Goal: Task Accomplishment & Management: Complete application form

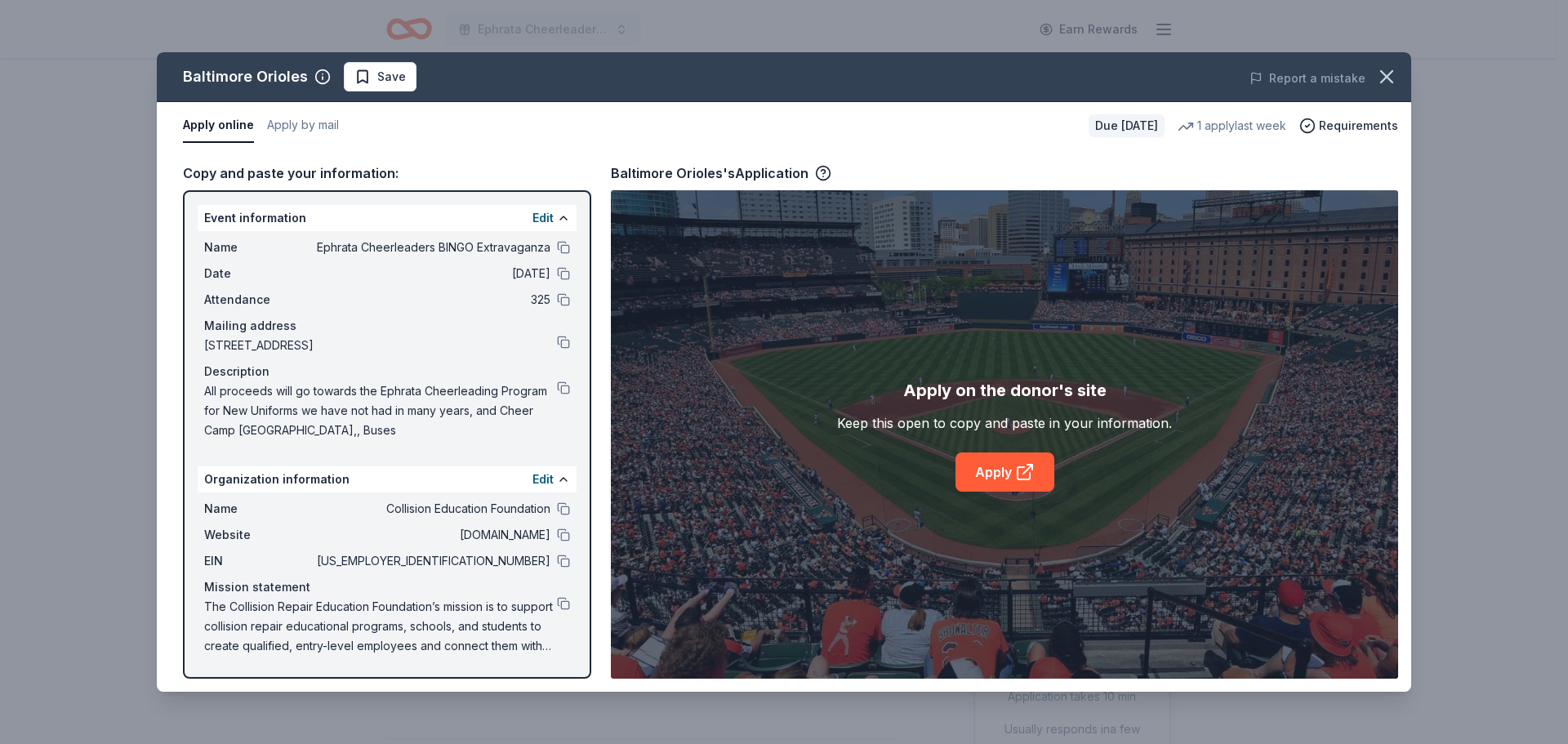
click at [373, 78] on span "Save" at bounding box center [380, 77] width 52 height 20
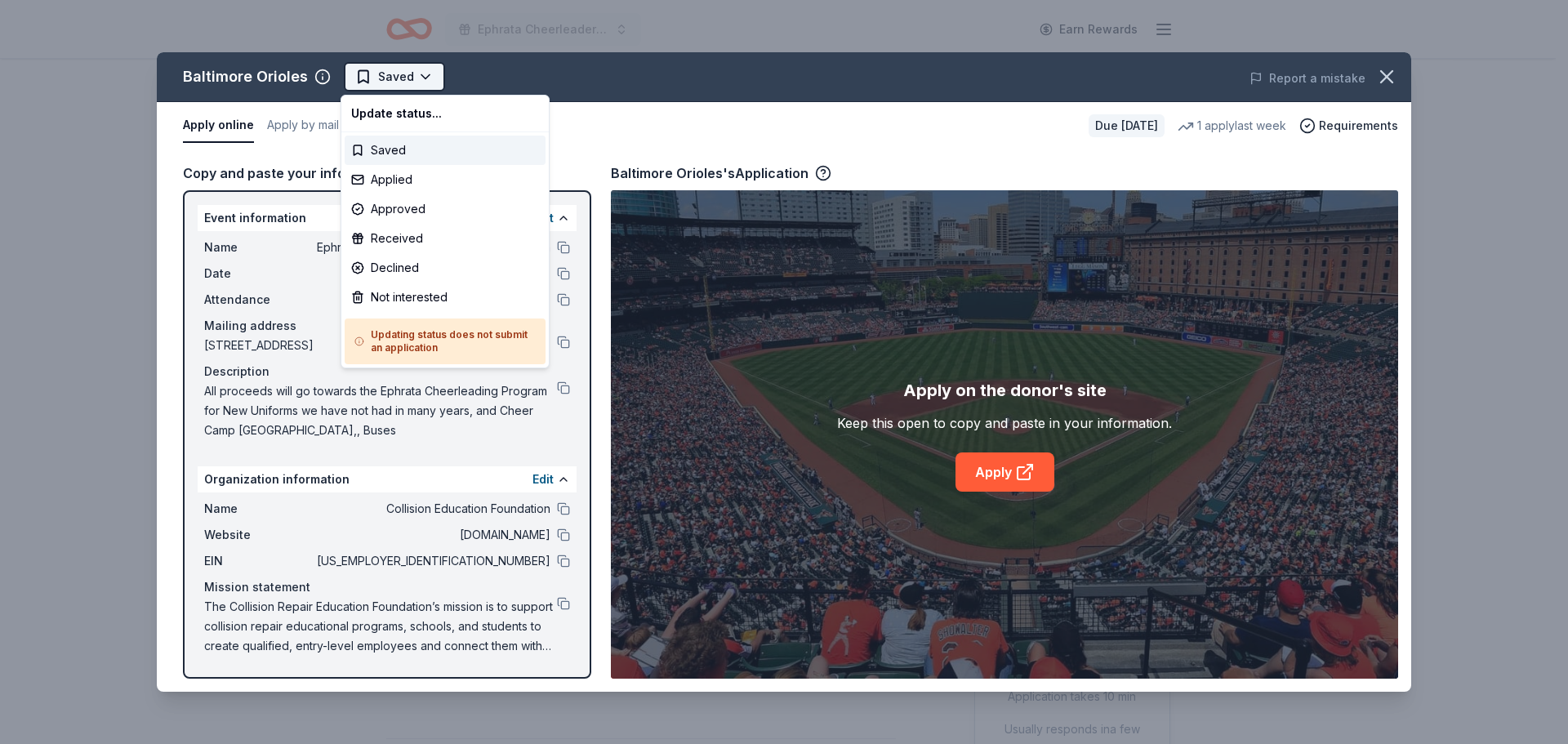
click at [406, 82] on html "Ephrata Cheerleaders BINGO Extravaganza Earn Rewards Due in 94 days Share Balti…" at bounding box center [784, 372] width 1568 height 744
click at [400, 178] on div "Applied" at bounding box center [445, 179] width 201 height 29
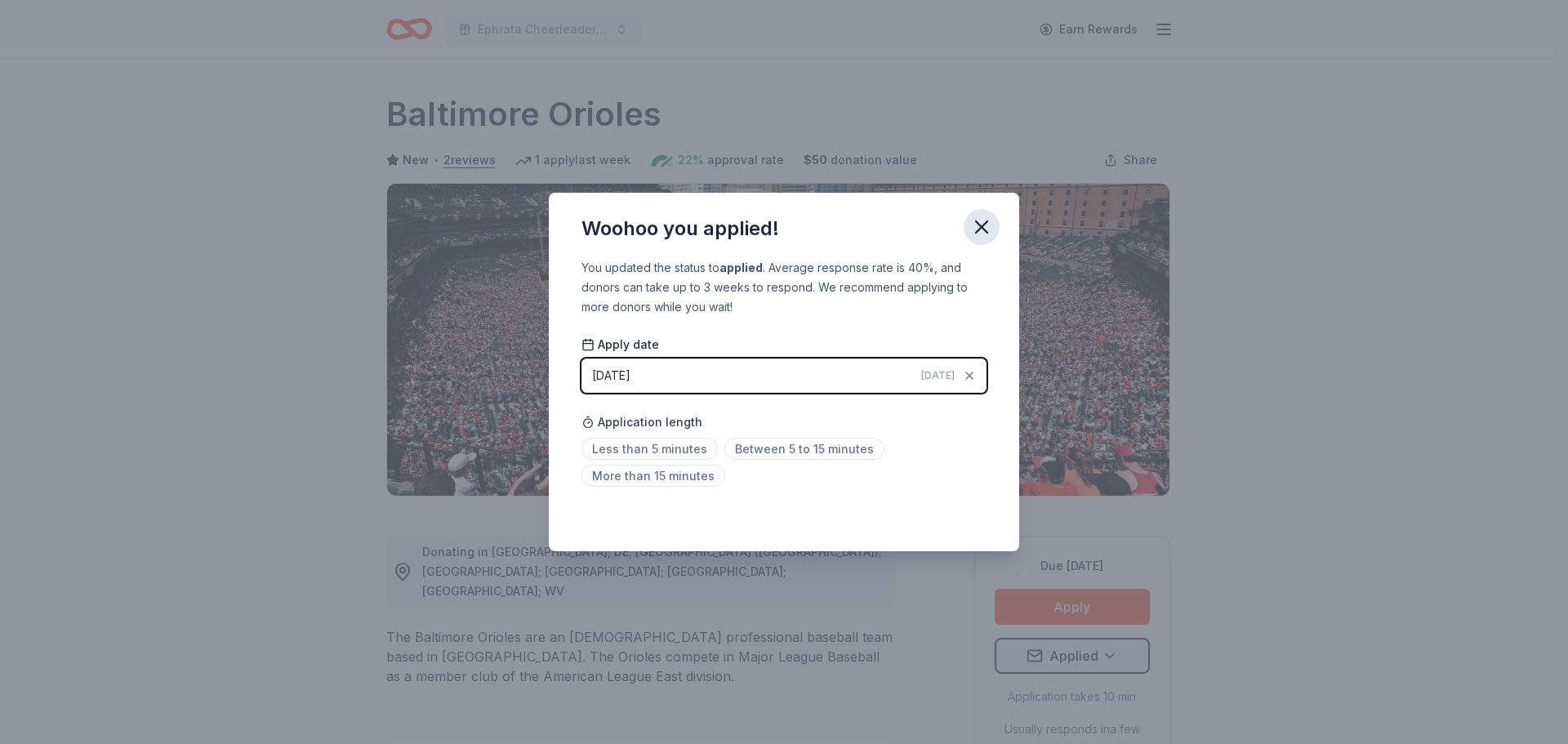
click at [976, 217] on icon "button" at bounding box center [982, 227] width 23 height 23
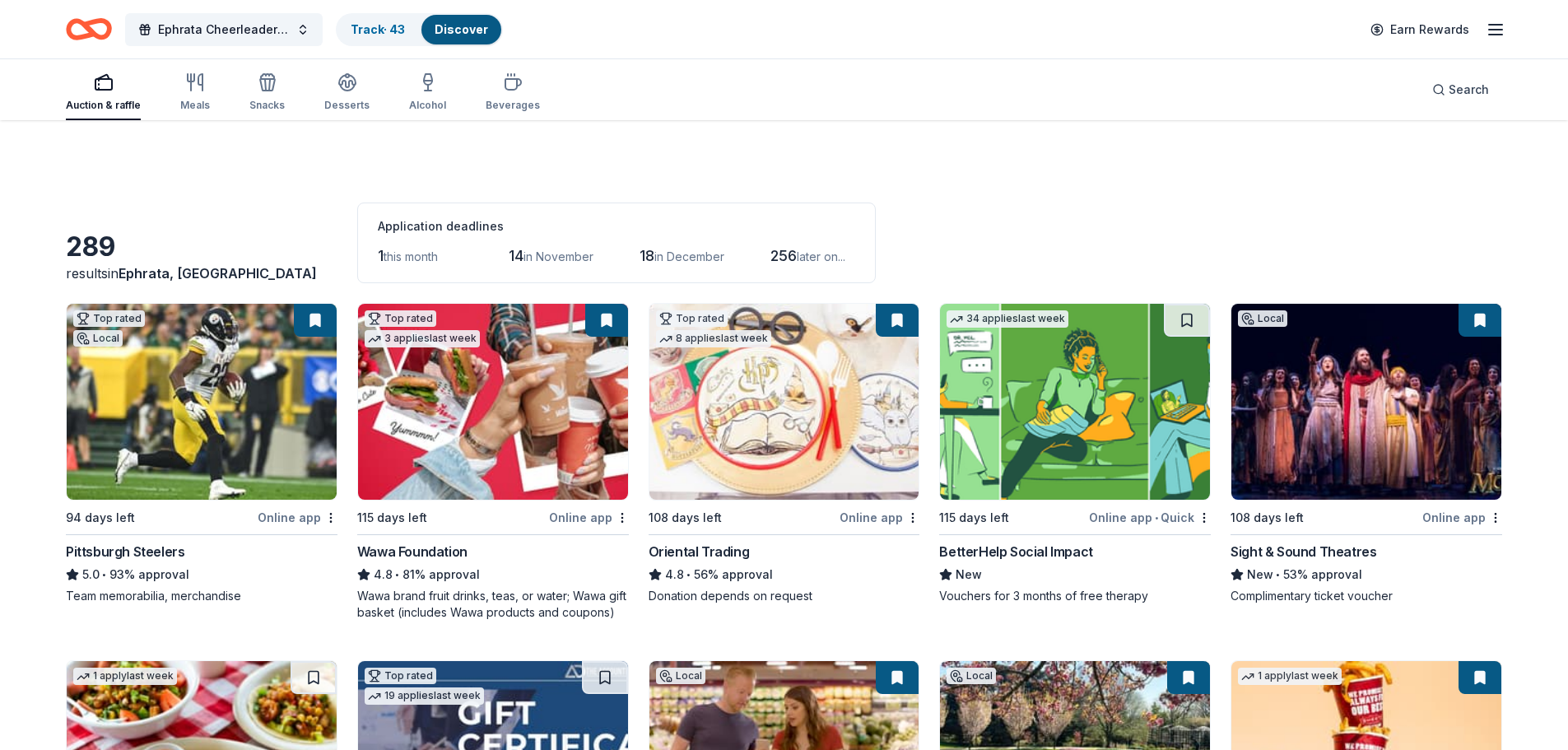
scroll to position [2923, 0]
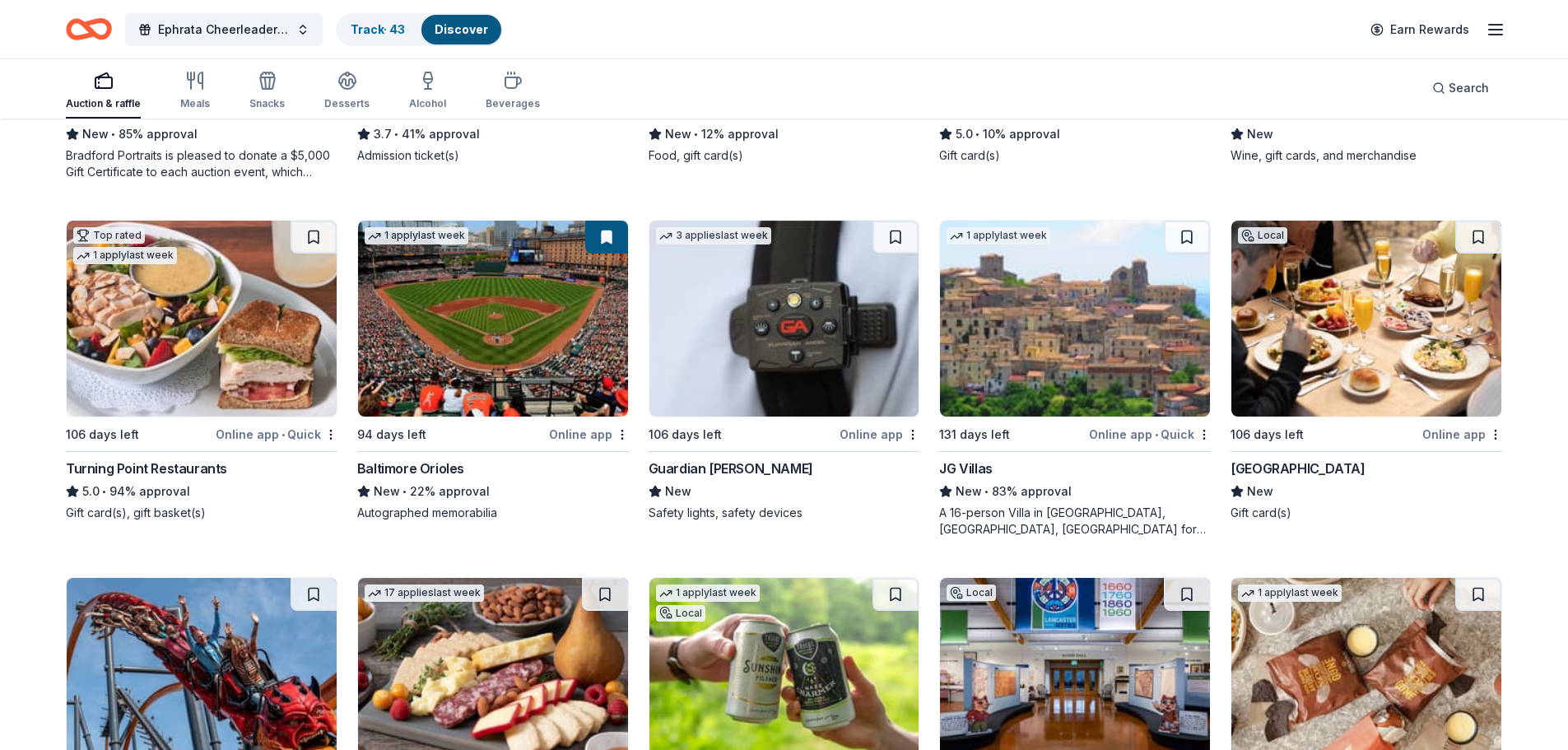
click at [1340, 302] on img at bounding box center [1366, 318] width 270 height 196
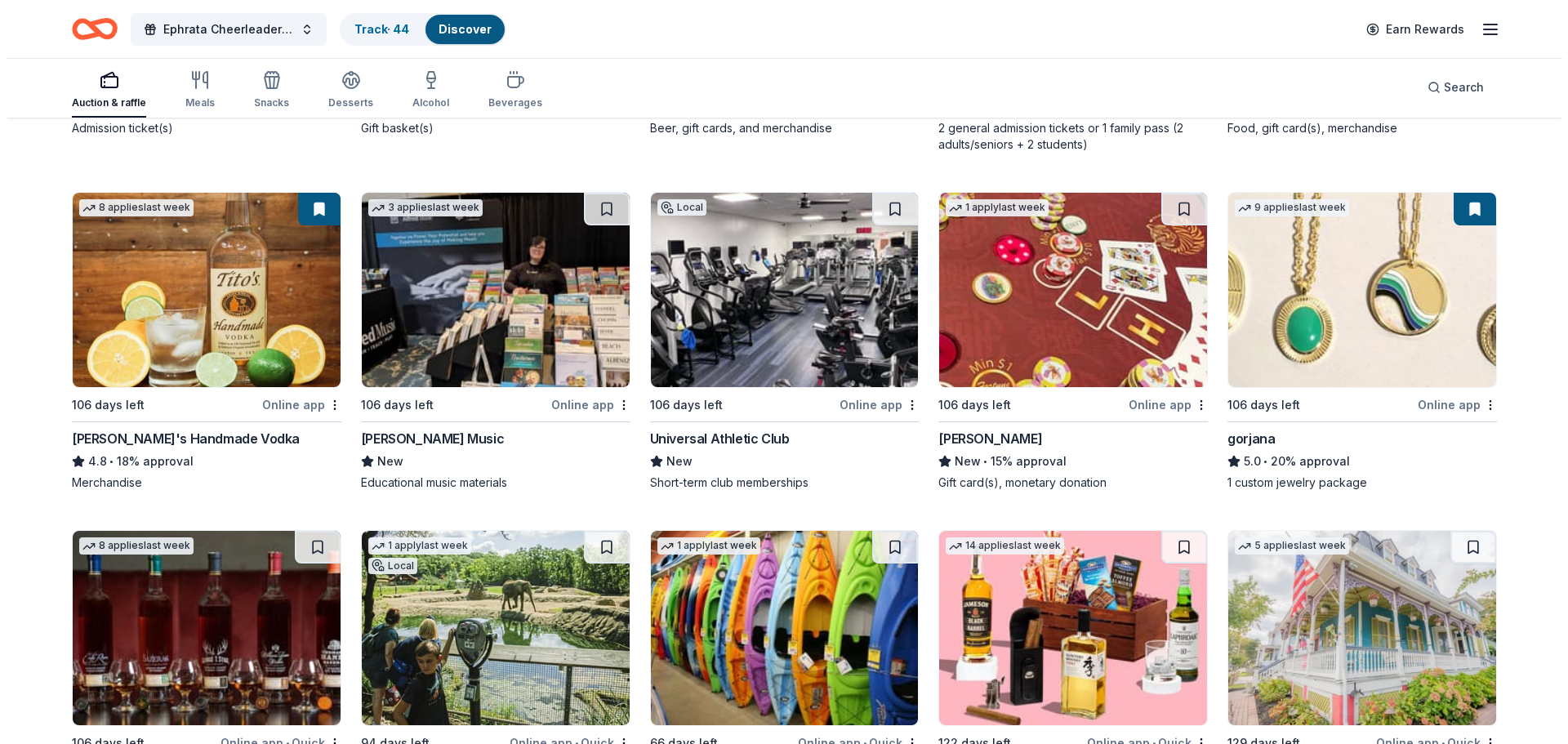
scroll to position [3308, 0]
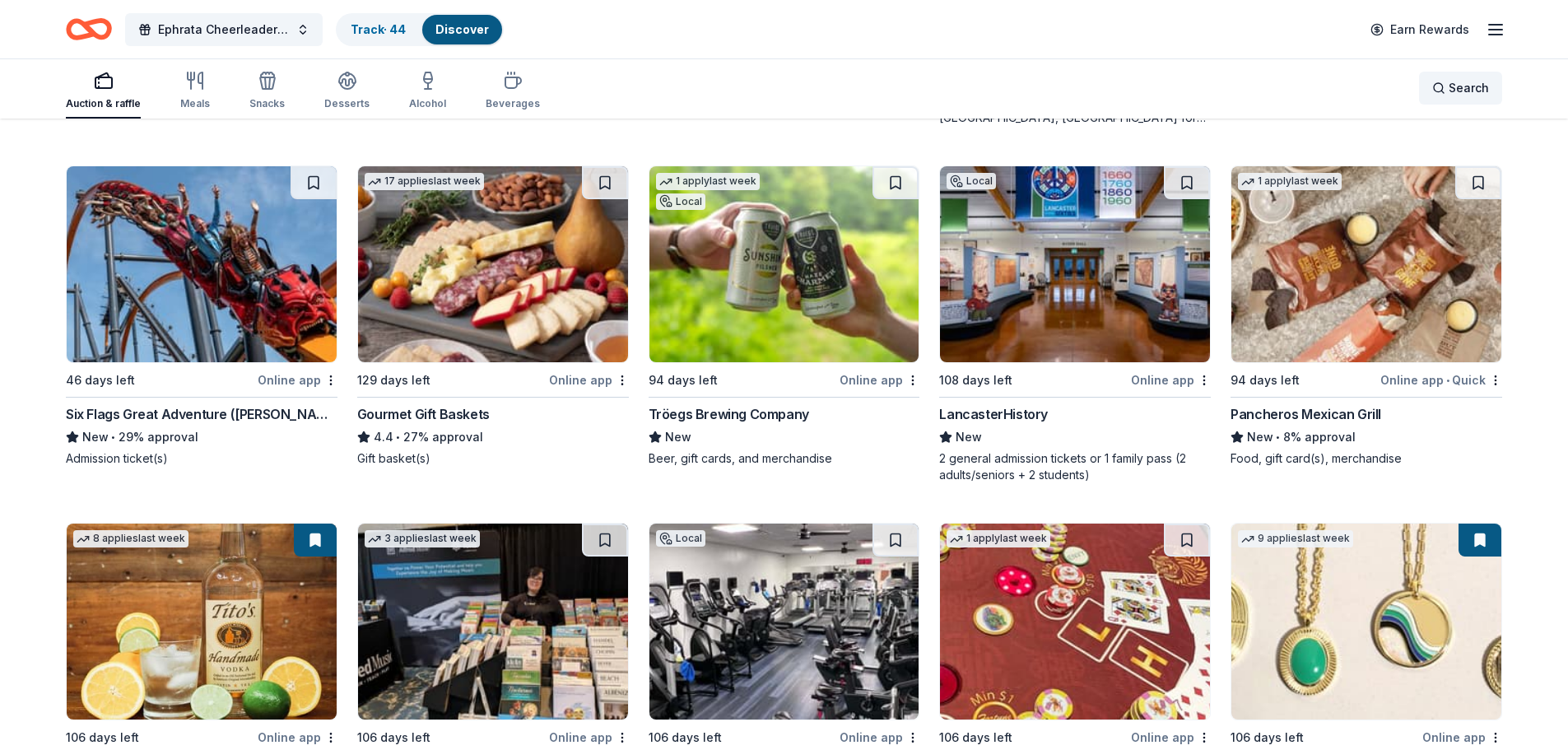
click at [1463, 83] on span "Search" at bounding box center [1468, 88] width 40 height 20
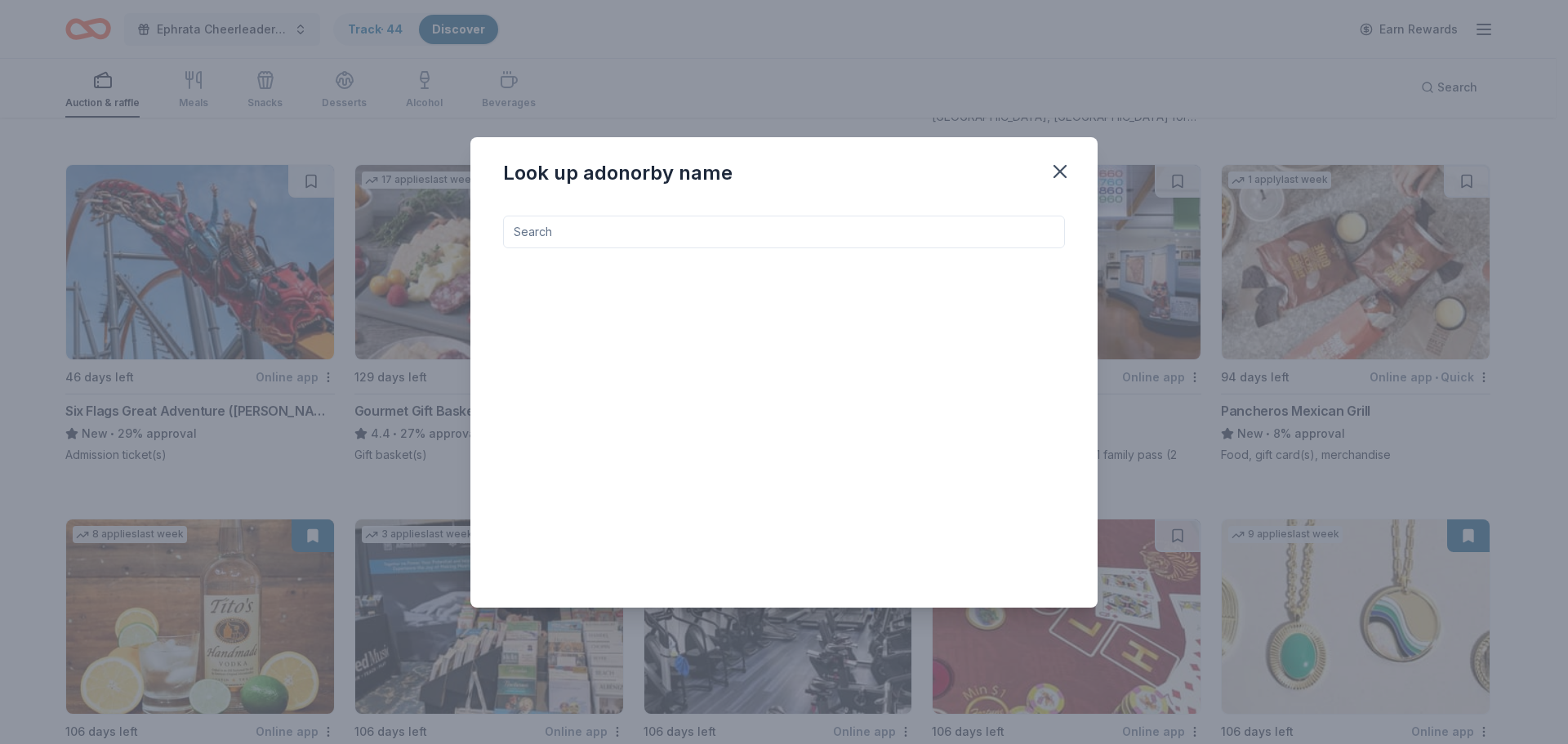
click at [656, 237] on input at bounding box center [784, 232] width 562 height 33
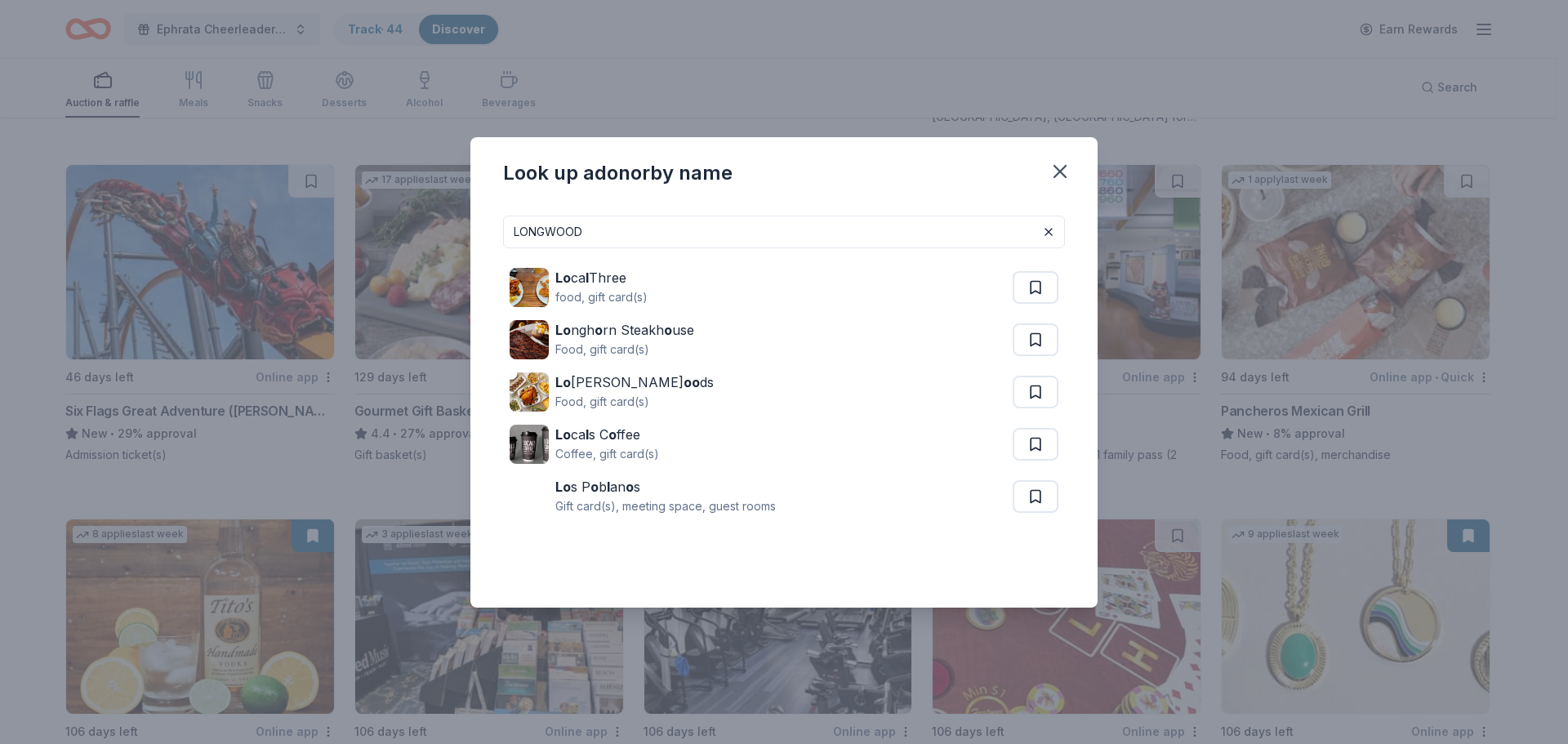
type input "LONGWOOD"
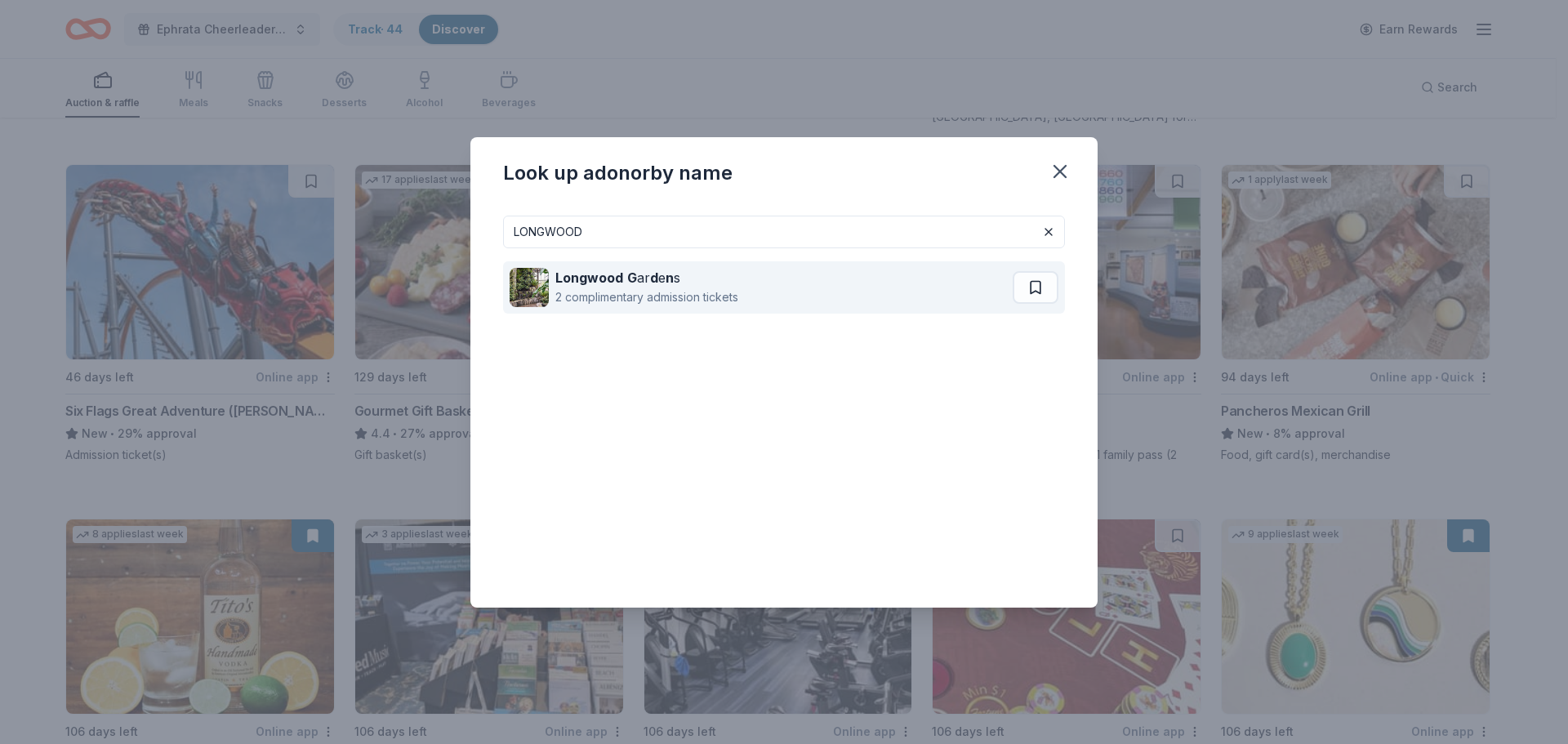
click at [654, 285] on strong "d" at bounding box center [654, 277] width 8 height 16
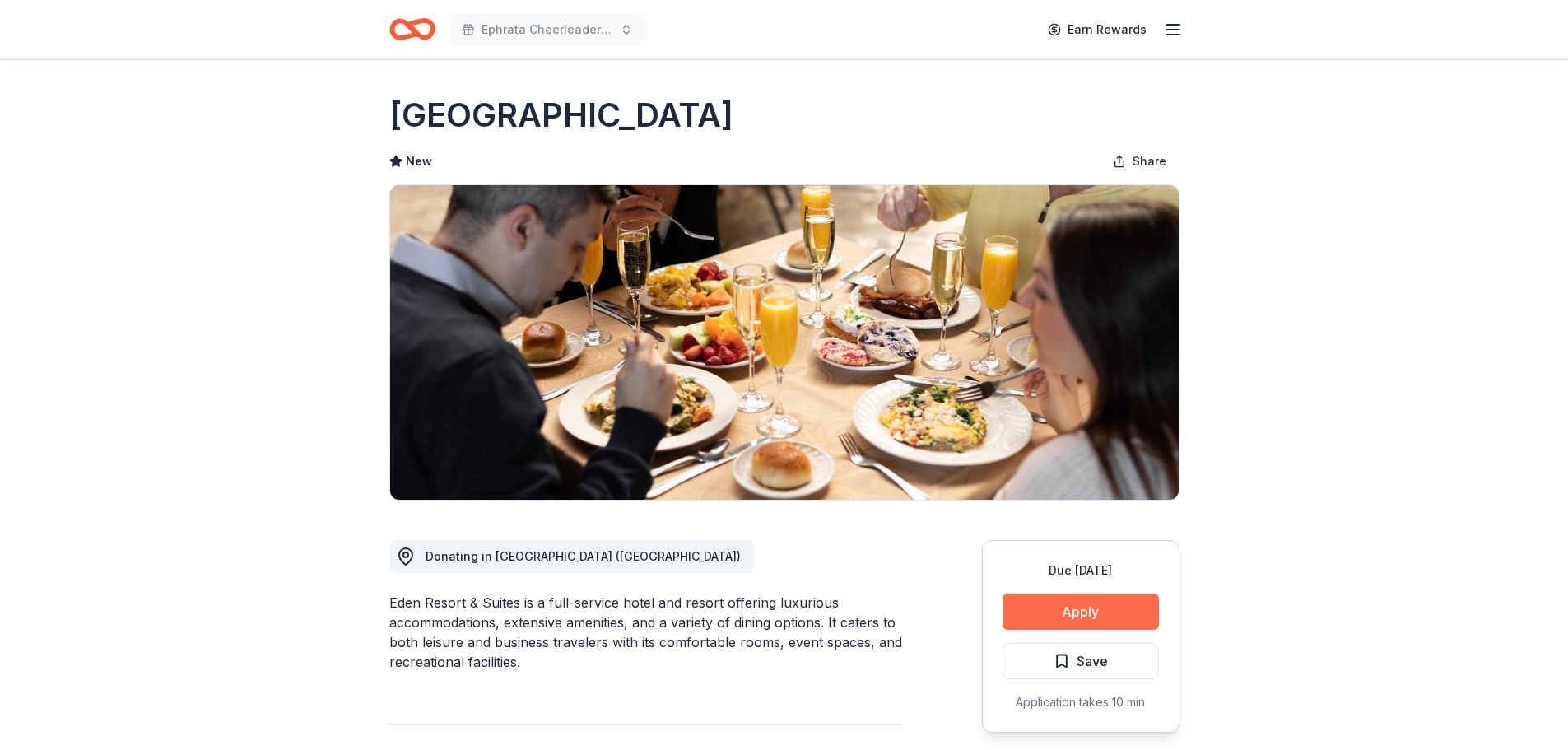
click at [1060, 597] on button "Apply" at bounding box center [1080, 611] width 156 height 36
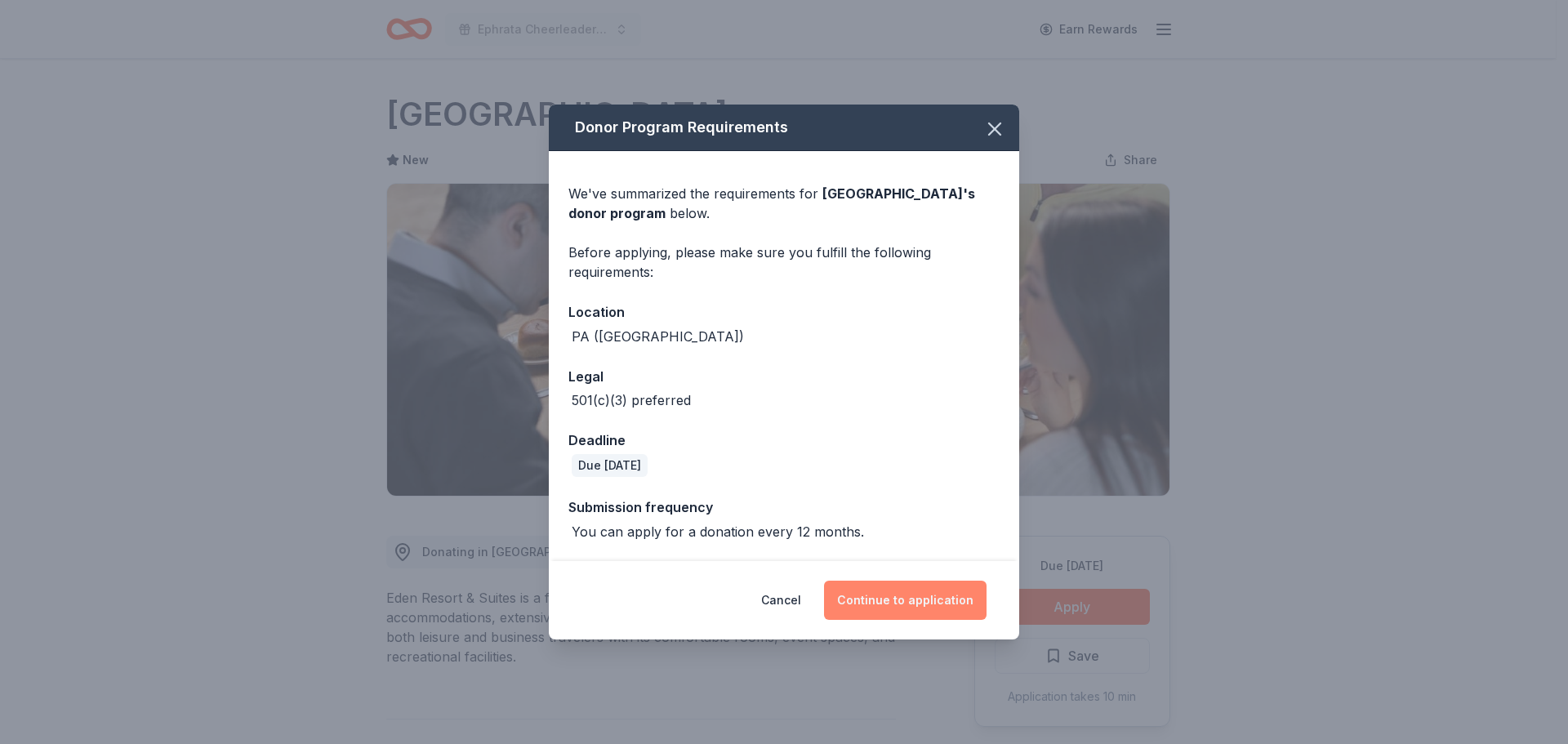
click at [887, 611] on button "Continue to application" at bounding box center [905, 600] width 162 height 39
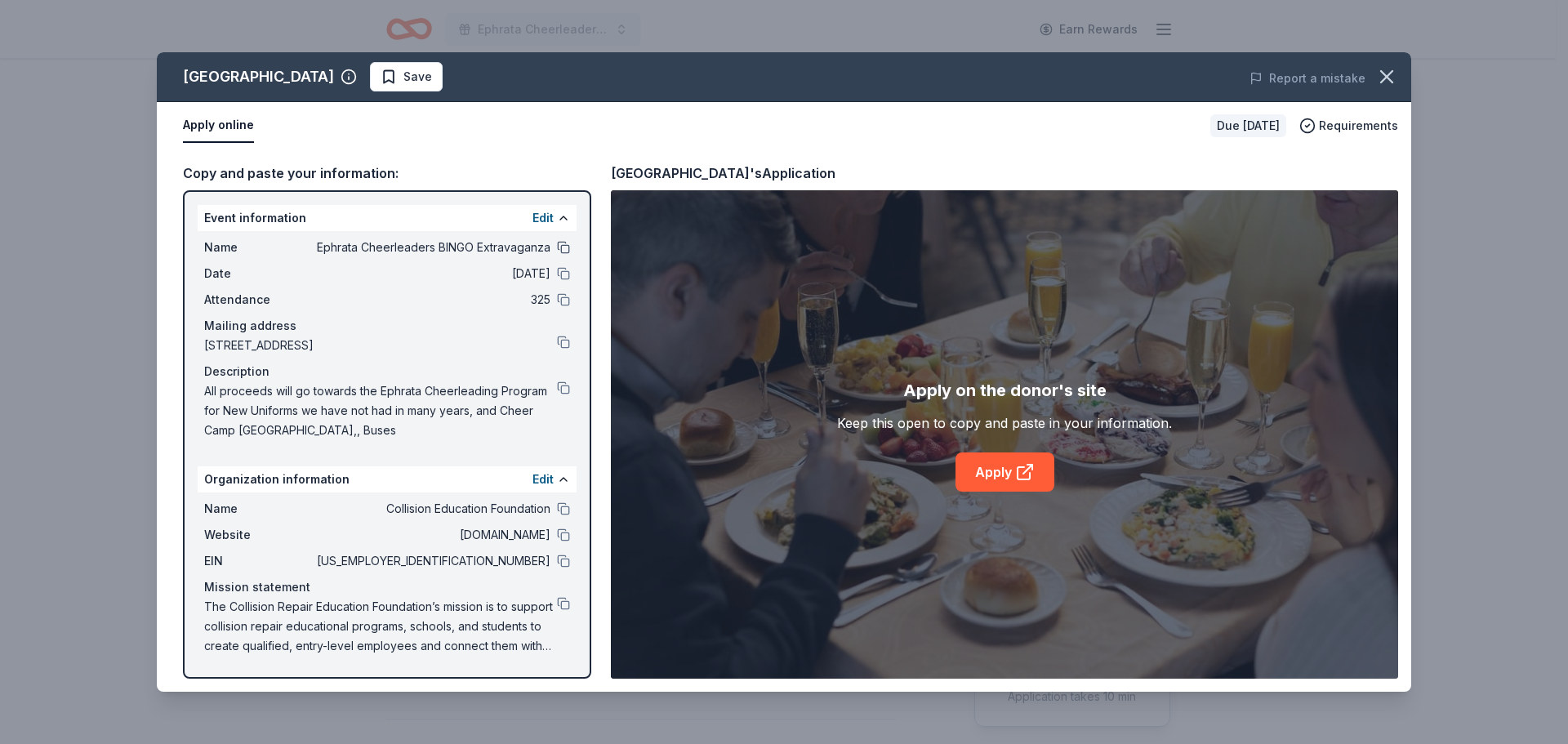
click at [568, 245] on button at bounding box center [563, 247] width 13 height 13
click at [567, 272] on button at bounding box center [563, 273] width 13 height 13
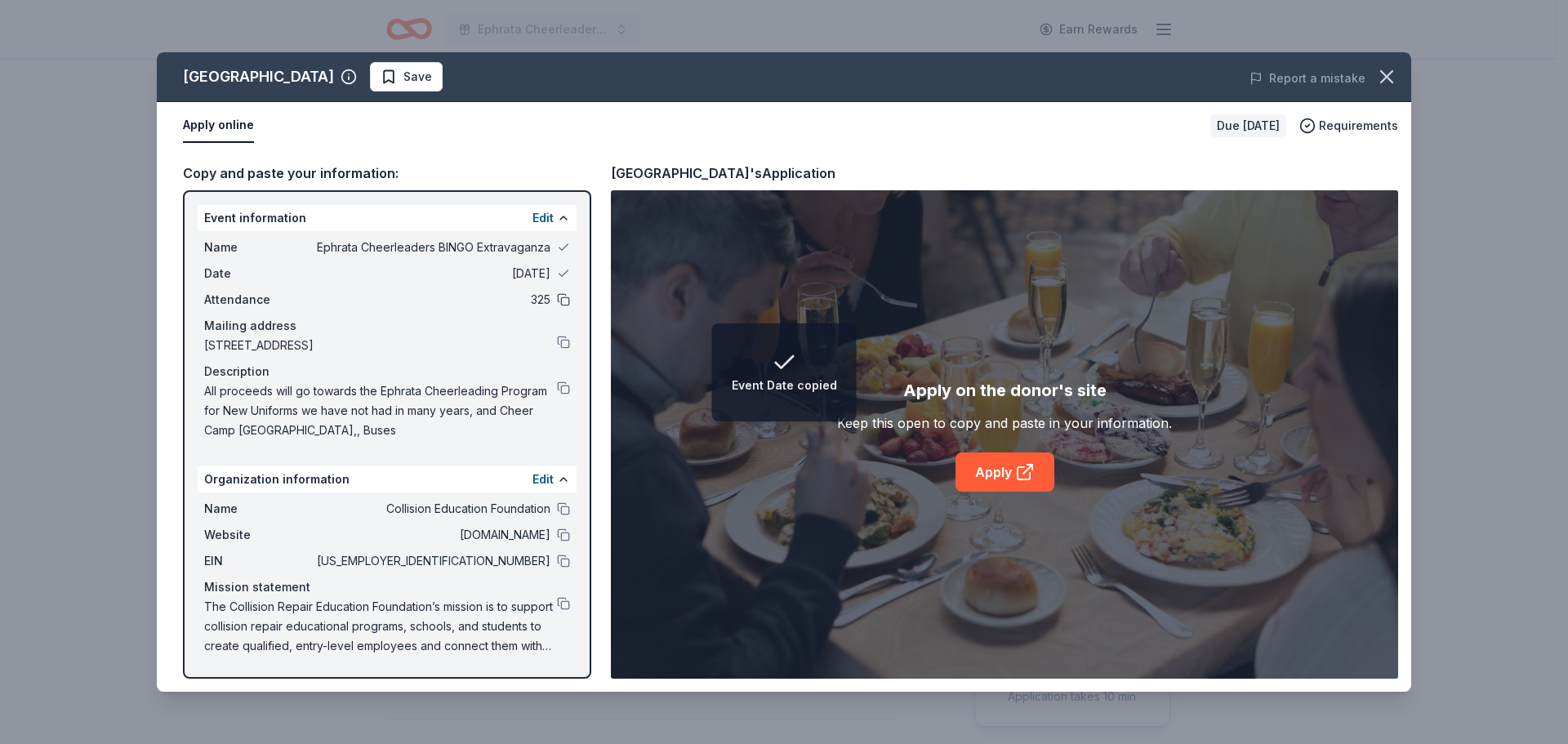
click at [566, 302] on button at bounding box center [563, 300] width 13 height 13
click at [566, 340] on button at bounding box center [563, 342] width 13 height 13
click at [563, 384] on button at bounding box center [563, 388] width 13 height 13
click at [997, 462] on link "Apply" at bounding box center [1005, 472] width 99 height 39
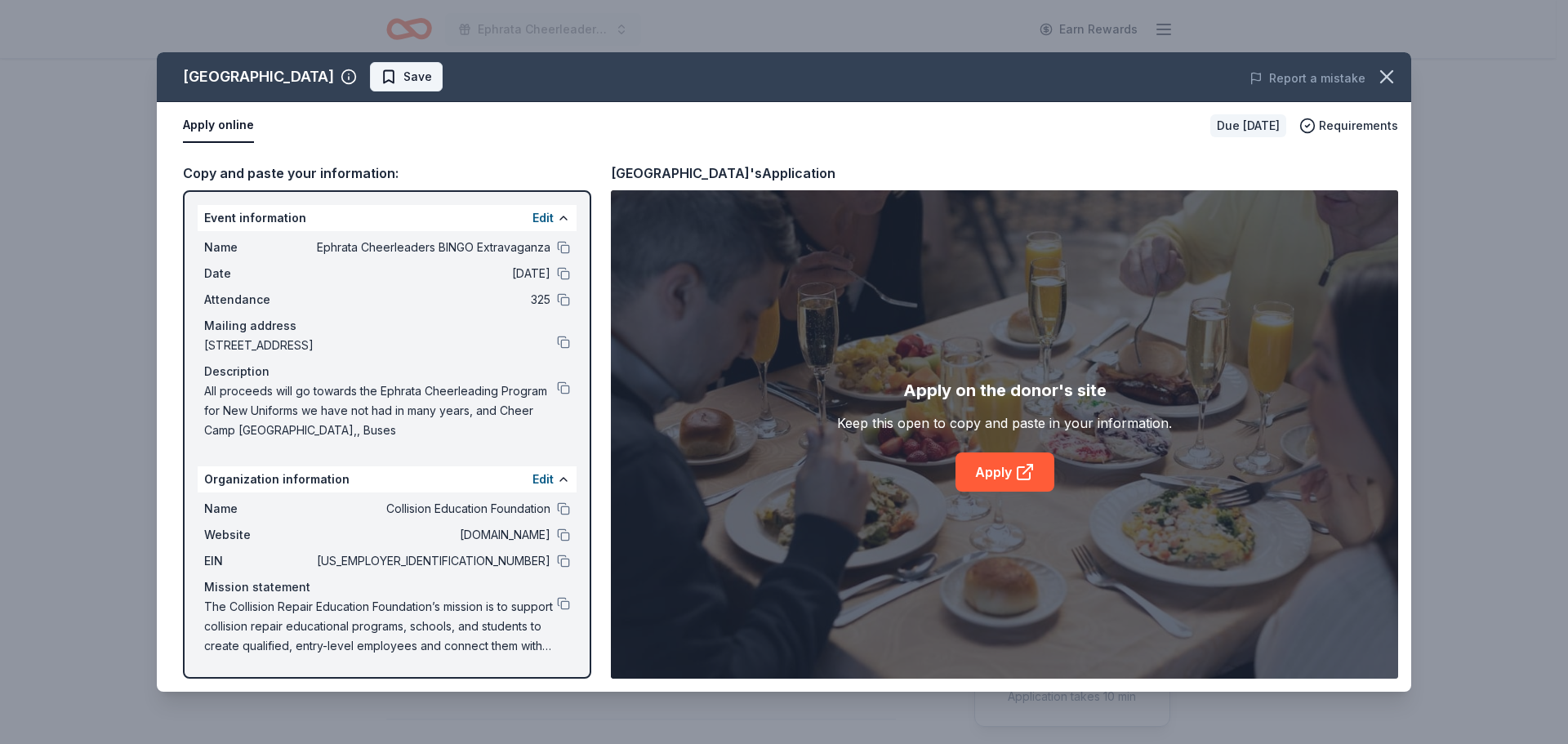
click at [396, 80] on span "Save" at bounding box center [406, 77] width 52 height 20
click at [427, 79] on html "Ephrata Cheerleaders BINGO Extravaganza Earn Rewards Due in 106 days Share Eden…" at bounding box center [784, 372] width 1568 height 744
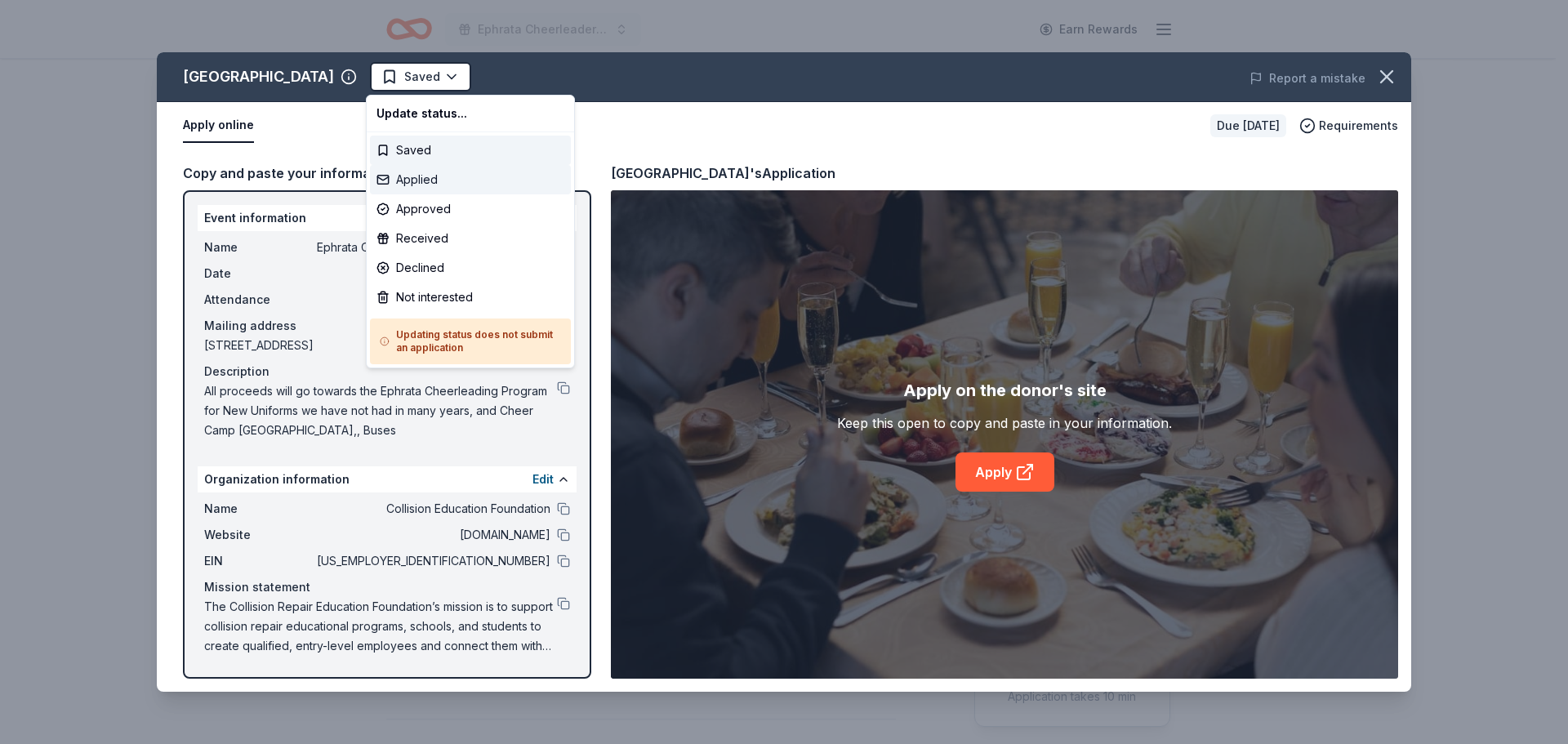
click at [418, 176] on div "Applied" at bounding box center [470, 179] width 201 height 29
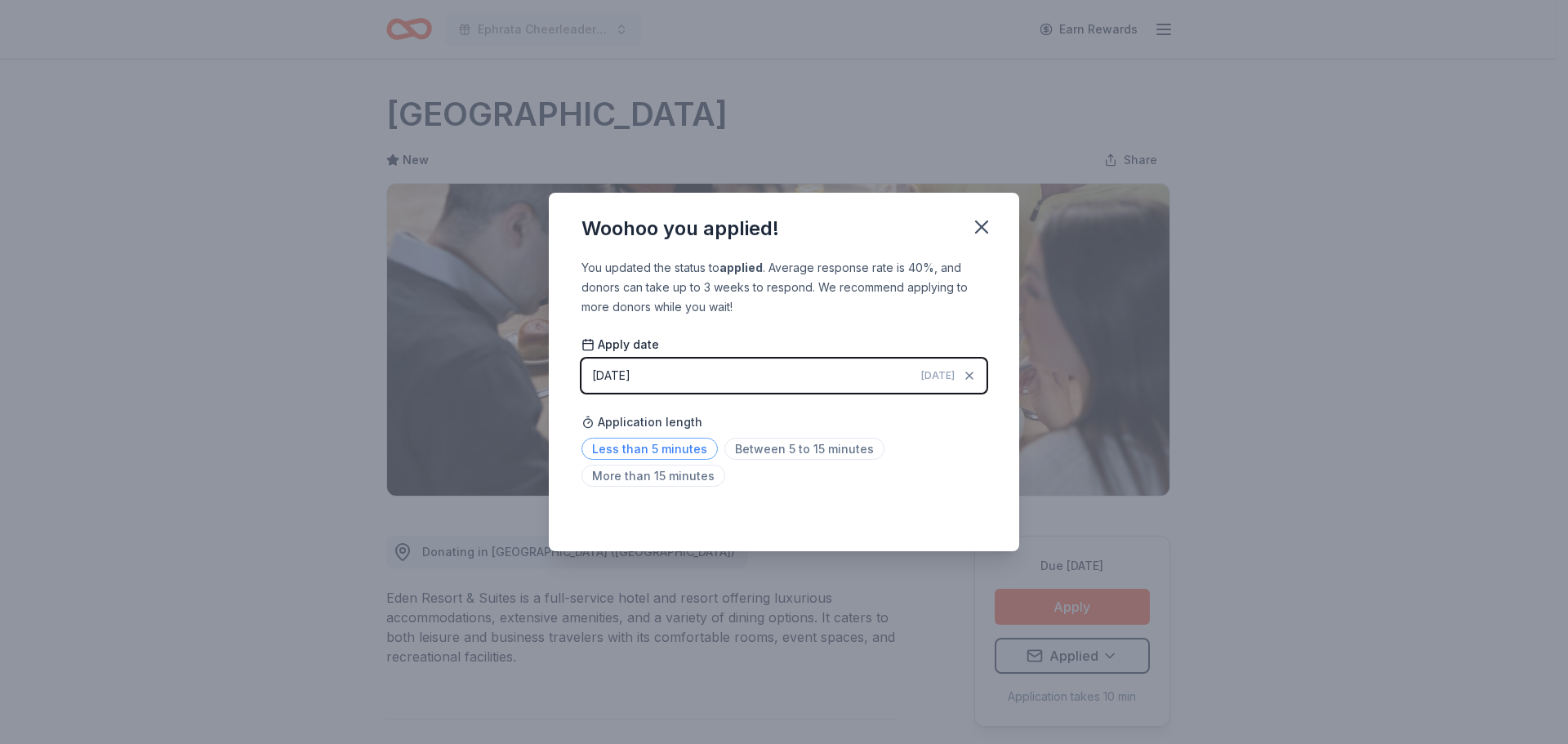
click at [673, 449] on span "Less than 5 minutes" at bounding box center [649, 449] width 137 height 22
click at [647, 449] on span "Less than 5 minutes" at bounding box center [649, 449] width 137 height 22
click at [917, 432] on div "Application length Less than 5 minutes Between 5 to 15 minutes More than 15 min…" at bounding box center [784, 449] width 405 height 87
click at [701, 449] on span "Less than 5 minutes" at bounding box center [649, 449] width 137 height 22
drag, startPoint x: 996, startPoint y: 227, endPoint x: 984, endPoint y: 227, distance: 12.0
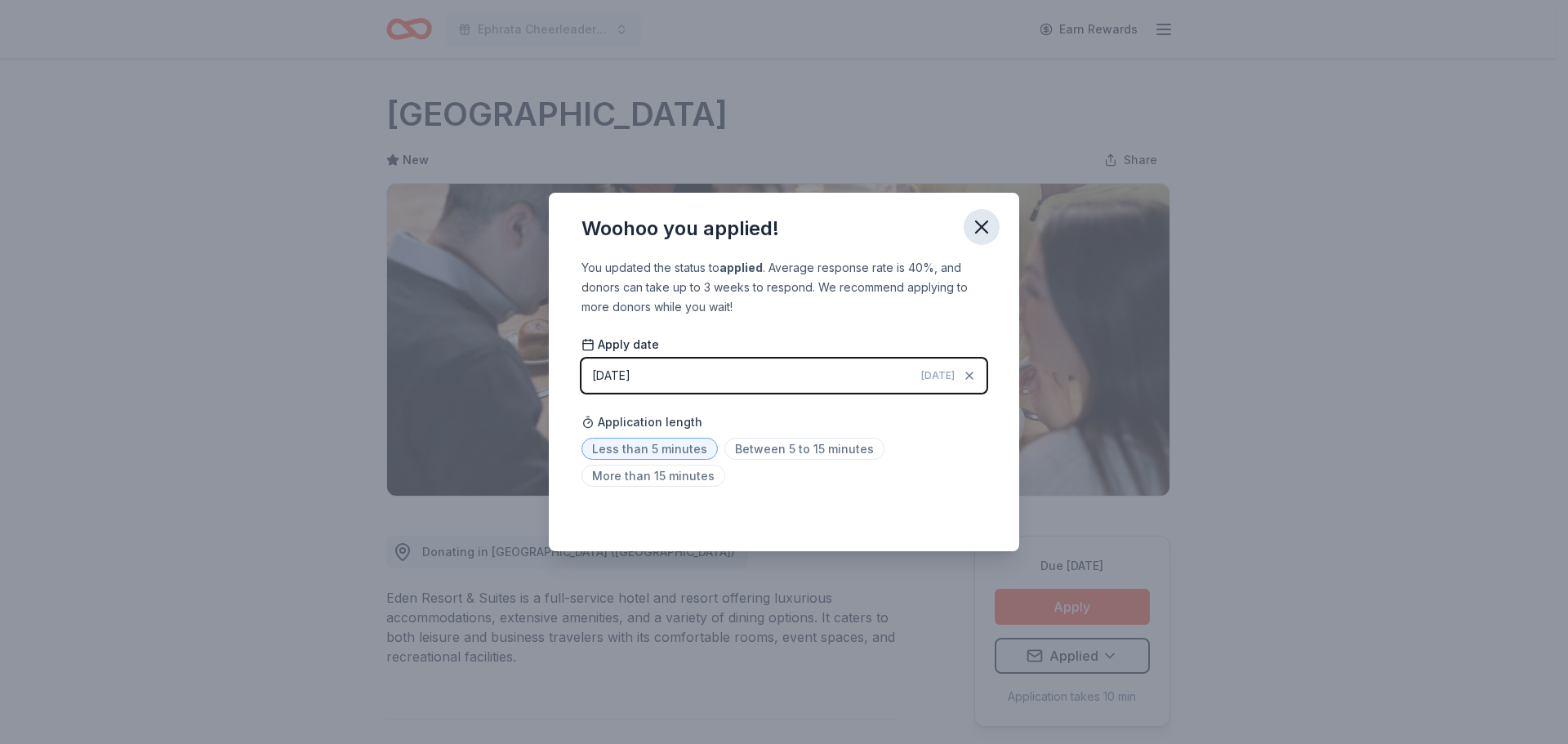
click at [986, 227] on button "button" at bounding box center [982, 227] width 36 height 36
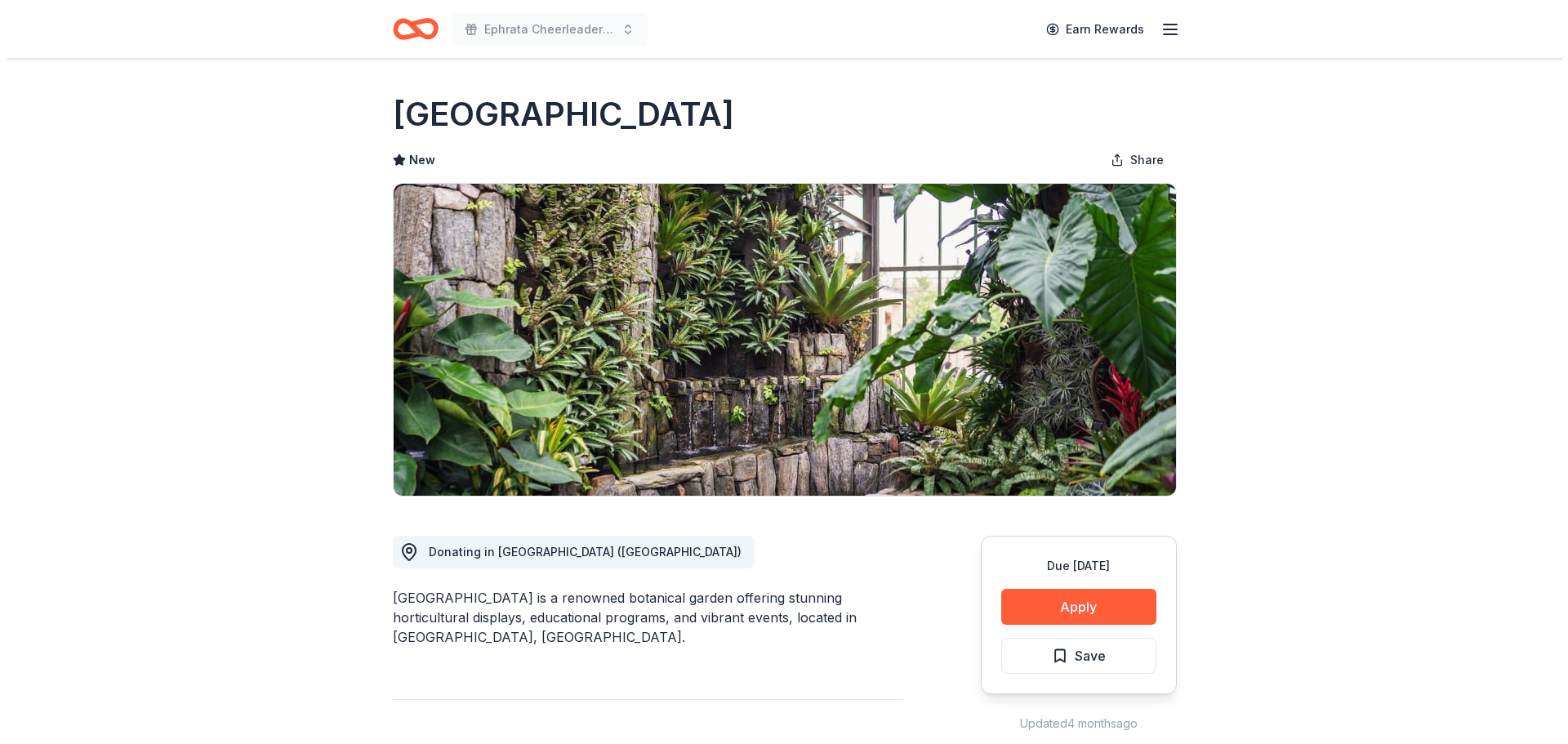
scroll to position [82, 0]
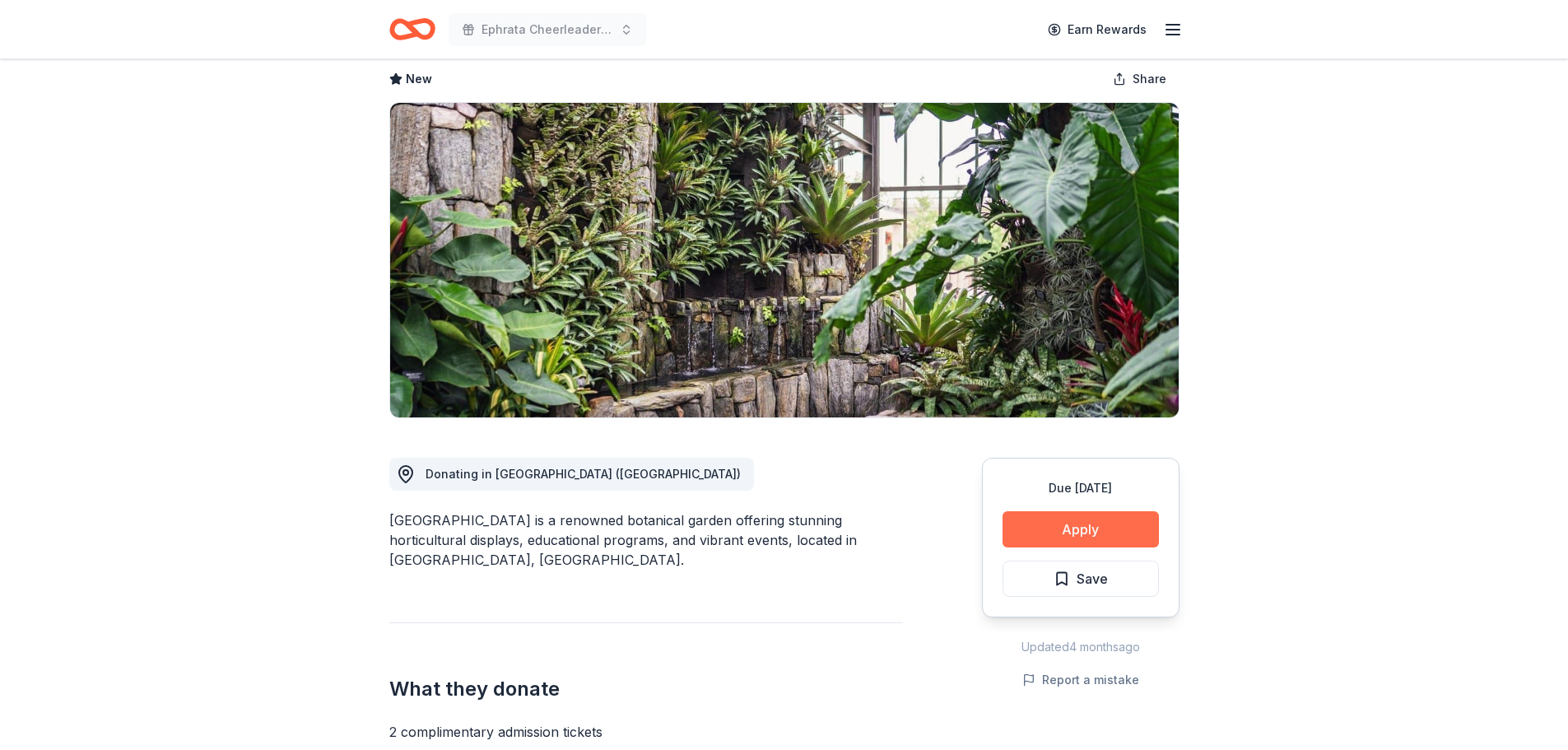
click at [1058, 516] on button "Apply" at bounding box center [1080, 529] width 156 height 36
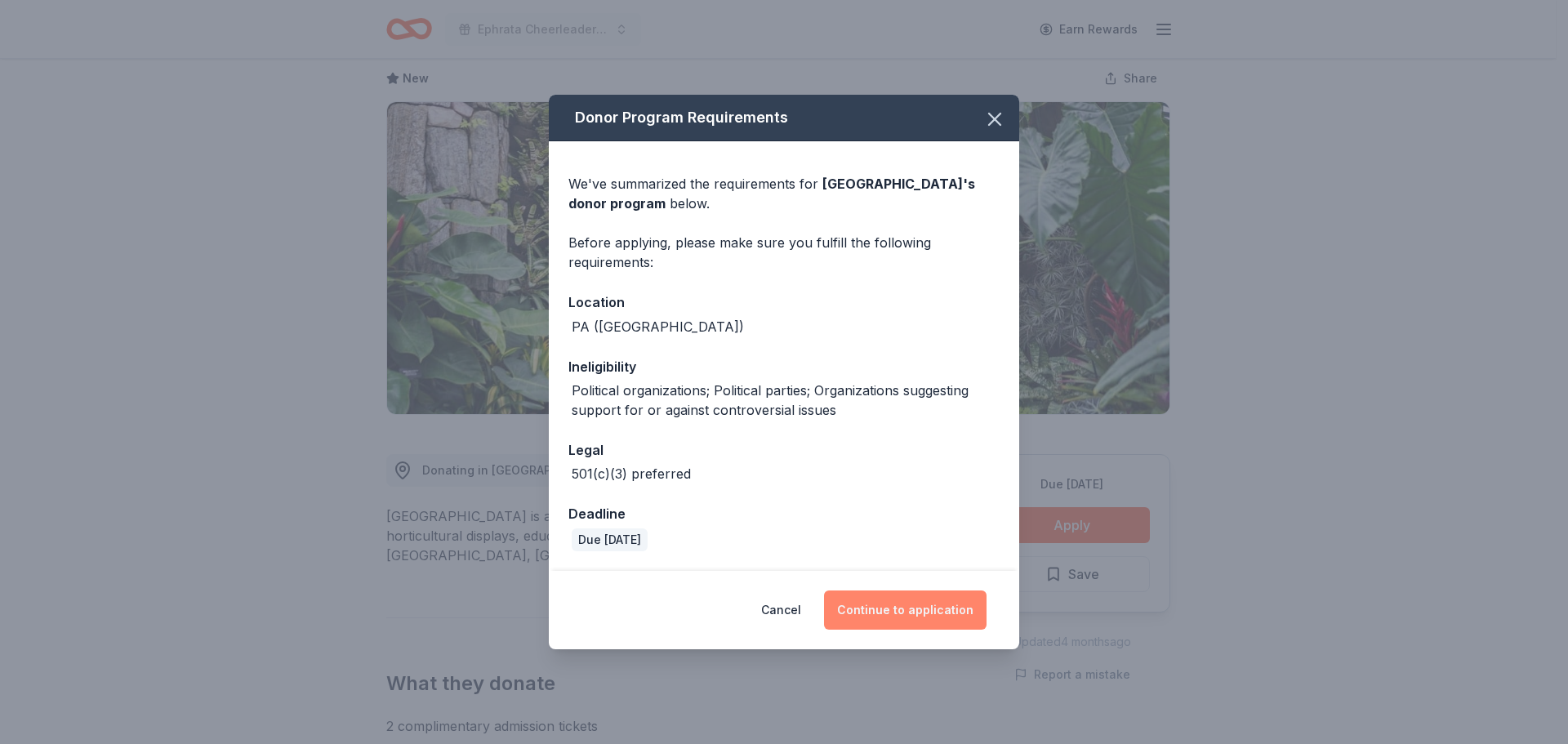
click at [889, 599] on button "Continue to application" at bounding box center [905, 610] width 162 height 39
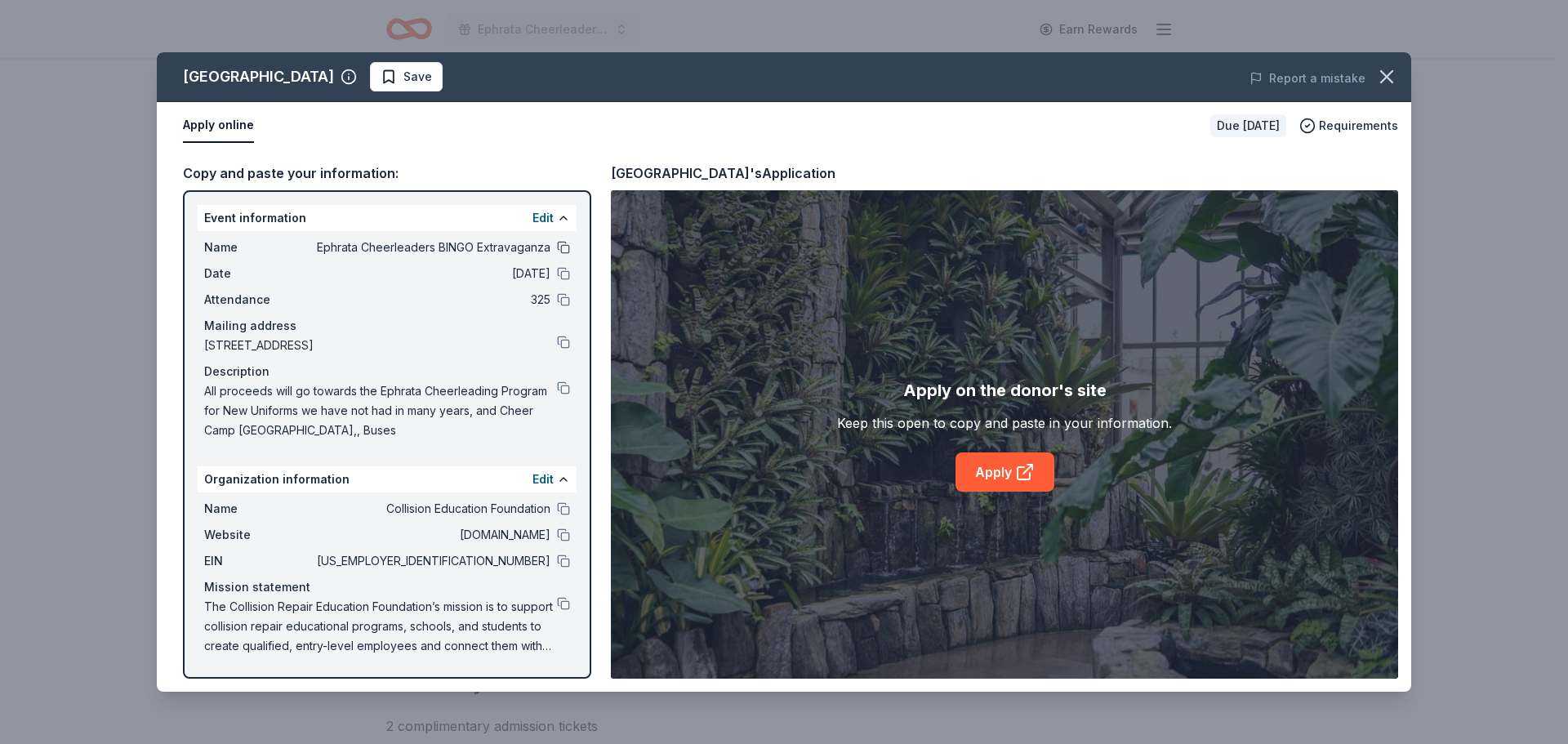
click at [562, 248] on button at bounding box center [563, 247] width 13 height 13
click at [563, 279] on button at bounding box center [563, 273] width 13 height 13
click at [563, 299] on button at bounding box center [563, 300] width 13 height 13
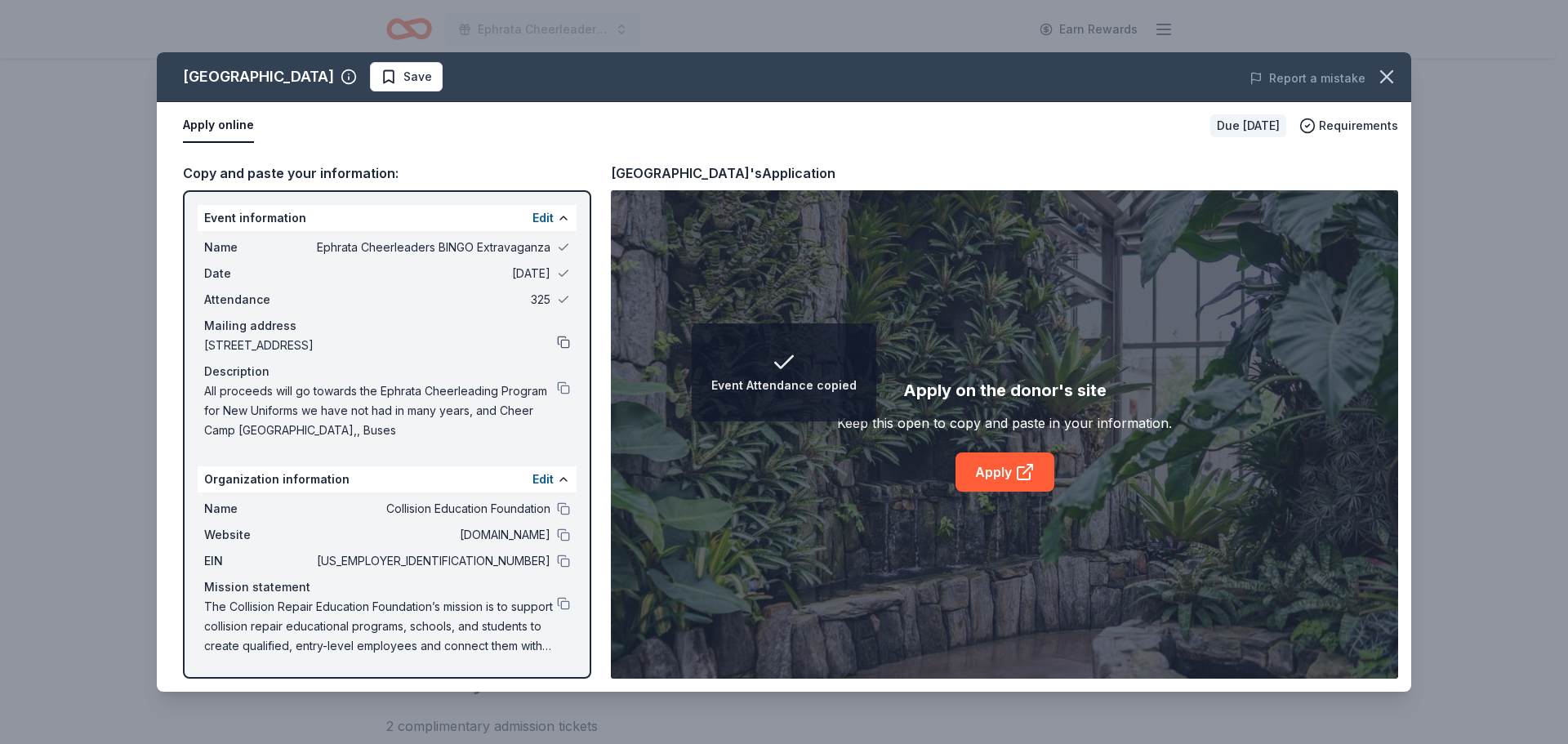
click at [558, 345] on button at bounding box center [563, 342] width 13 height 13
click at [563, 385] on button at bounding box center [563, 388] width 13 height 13
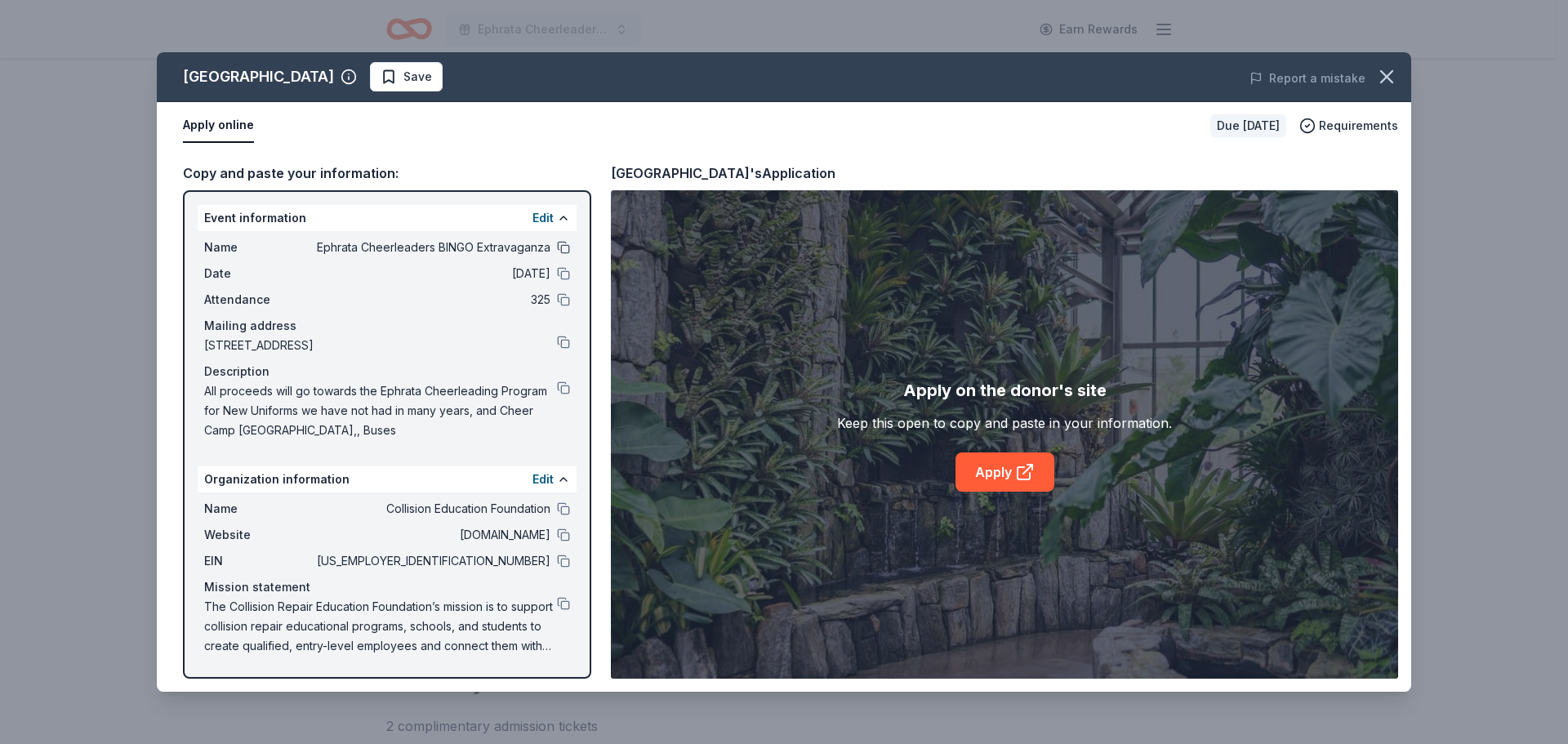
click at [562, 250] on button at bounding box center [563, 247] width 13 height 13
click at [562, 276] on button at bounding box center [563, 273] width 13 height 13
click at [566, 304] on button at bounding box center [563, 300] width 13 height 13
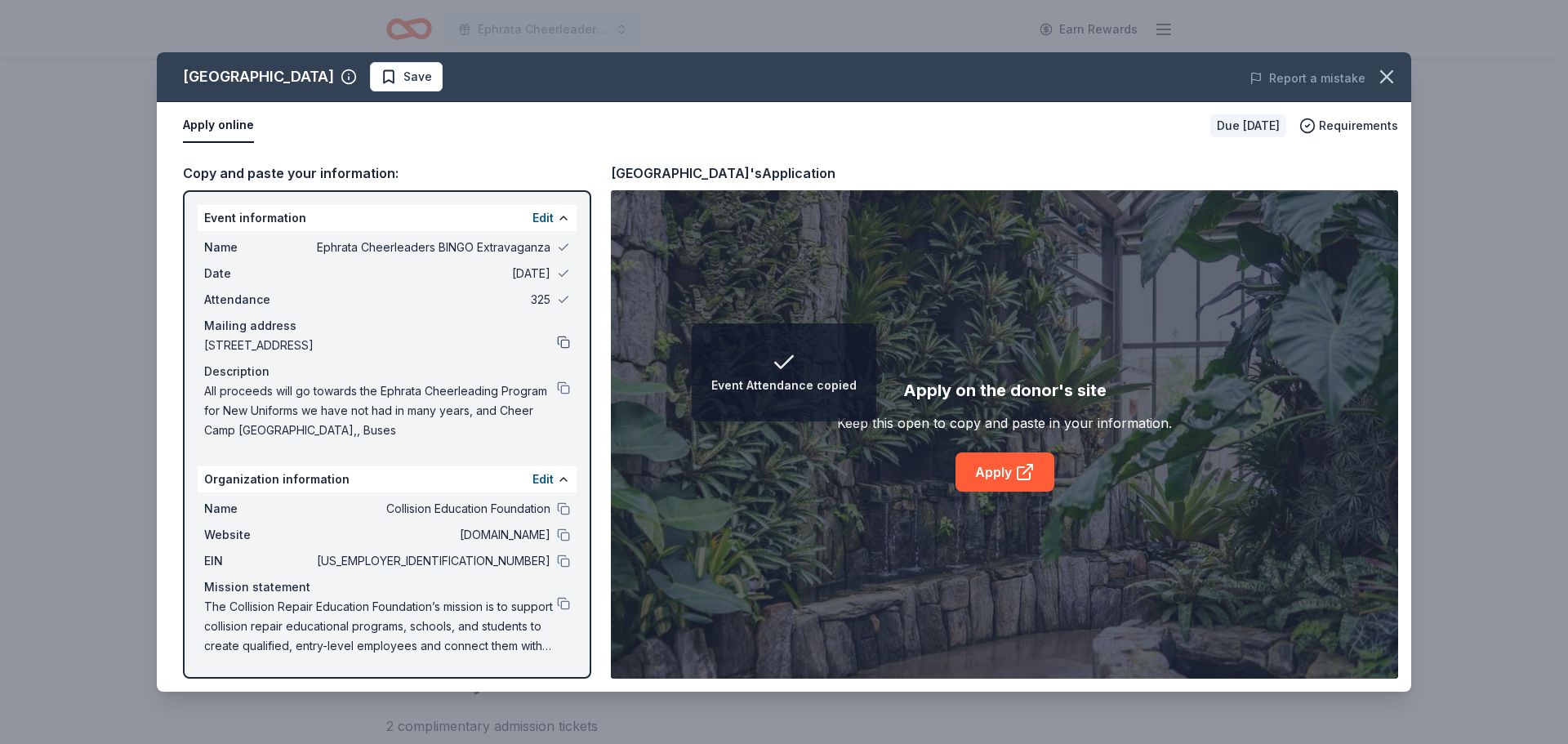
click at [566, 344] on button at bounding box center [563, 342] width 13 height 13
click at [563, 390] on button at bounding box center [563, 388] width 13 height 13
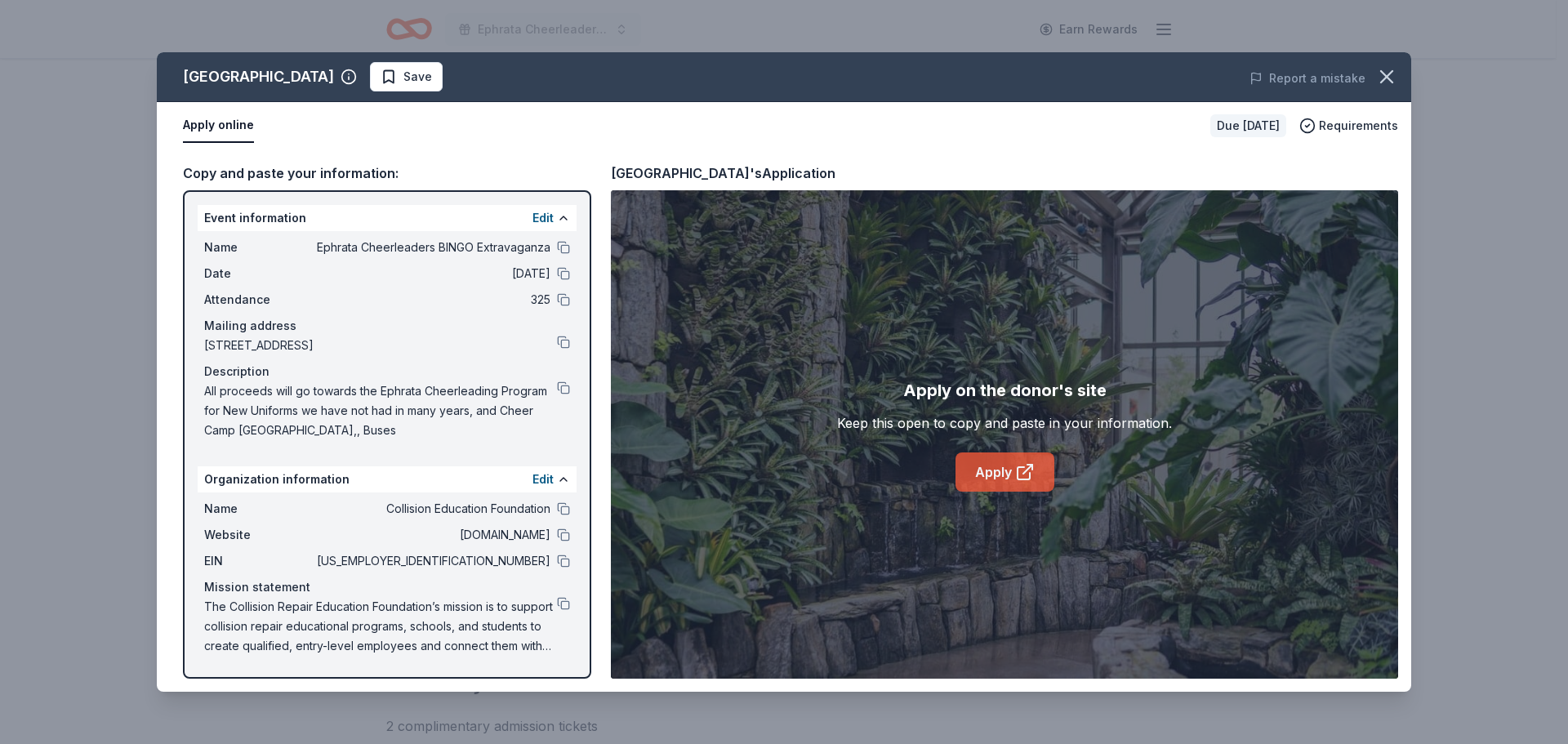
click at [992, 469] on link "Apply" at bounding box center [1005, 472] width 99 height 39
